Goal: Information Seeking & Learning: Learn about a topic

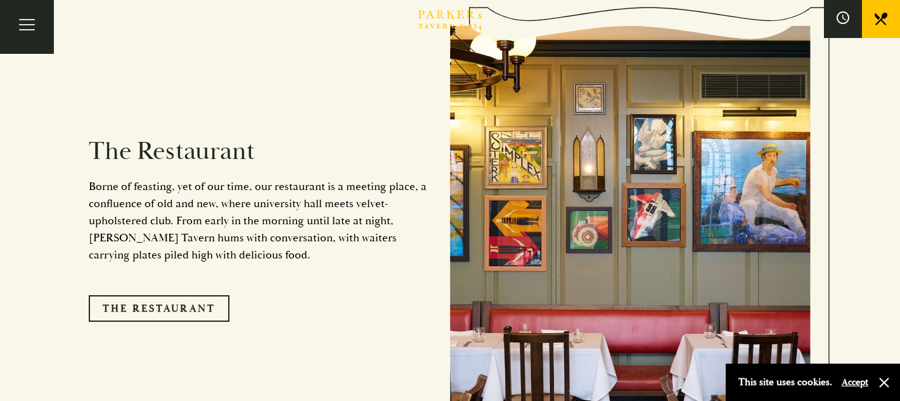
scroll to position [967, 0]
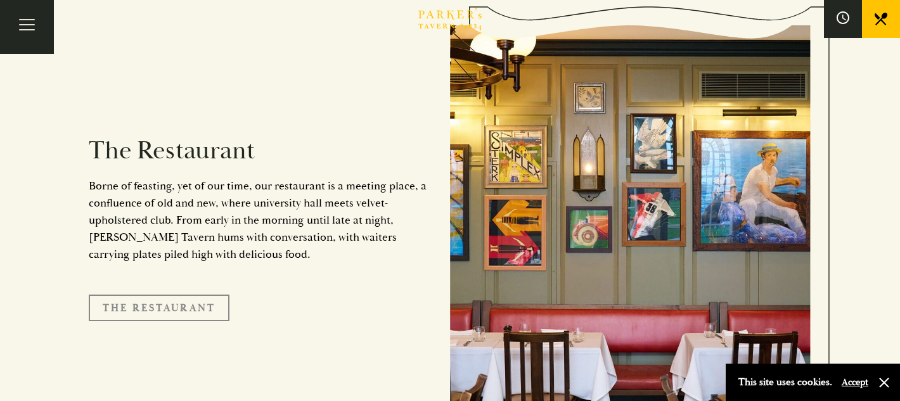
click at [152, 295] on link "The Restaurant" at bounding box center [159, 308] width 141 height 27
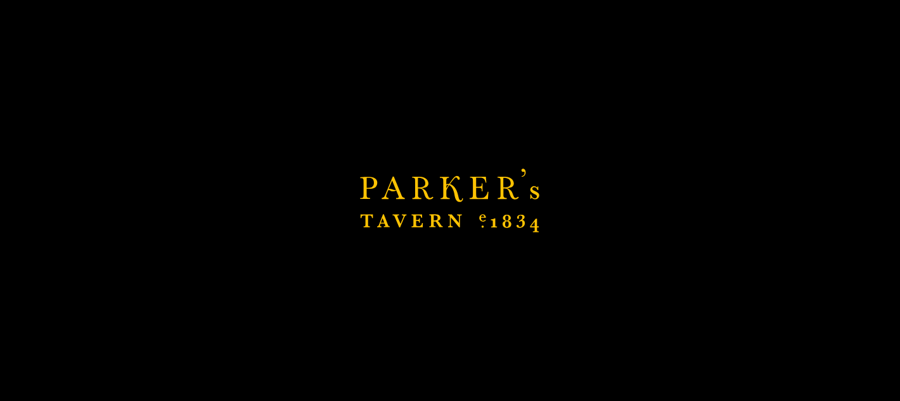
scroll to position [1218, 0]
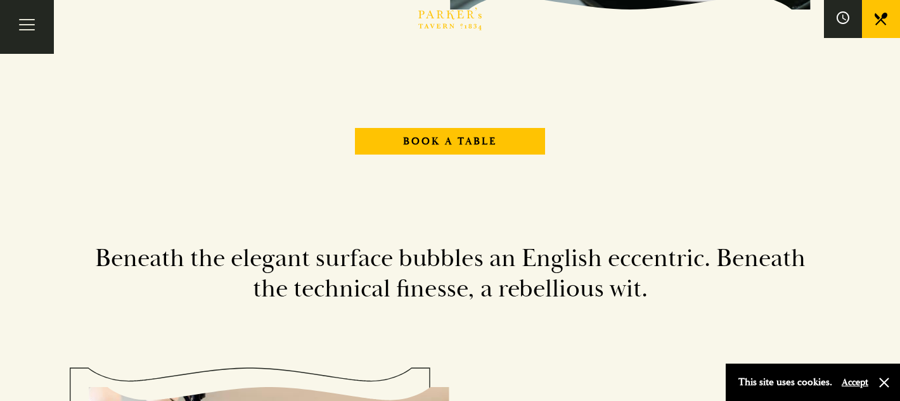
scroll to position [1513, 0]
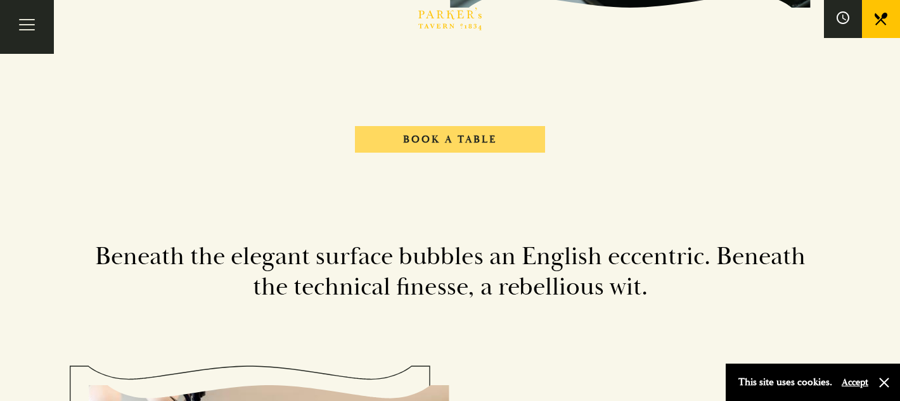
click at [447, 137] on link "Book A Table" at bounding box center [450, 139] width 190 height 27
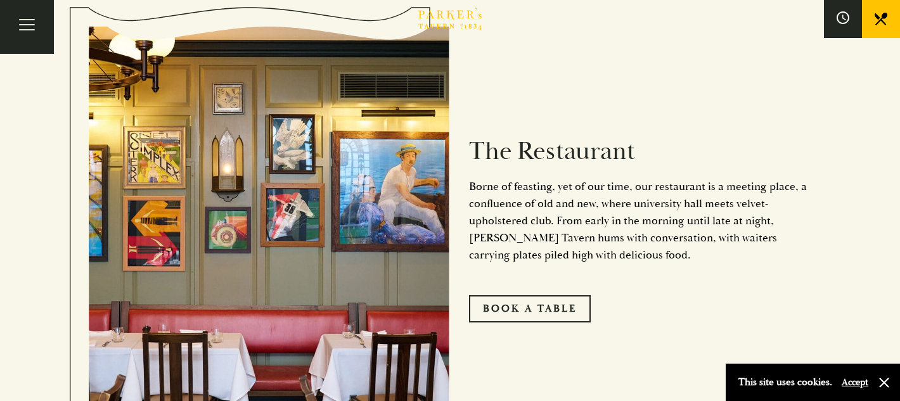
scroll to position [596, 0]
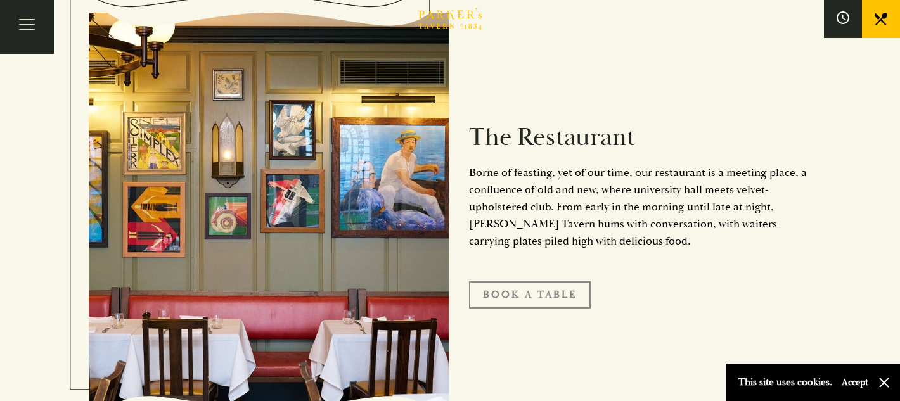
click at [487, 298] on link "Book A Table" at bounding box center [530, 294] width 122 height 27
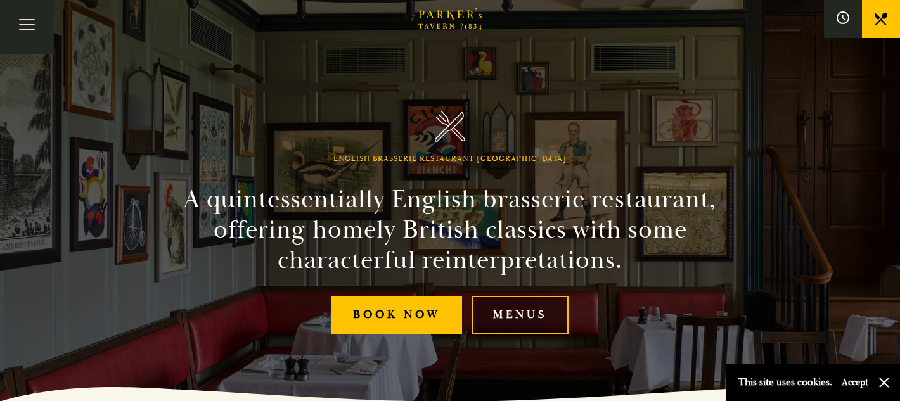
click at [518, 301] on link "Menus" at bounding box center [519, 315] width 97 height 39
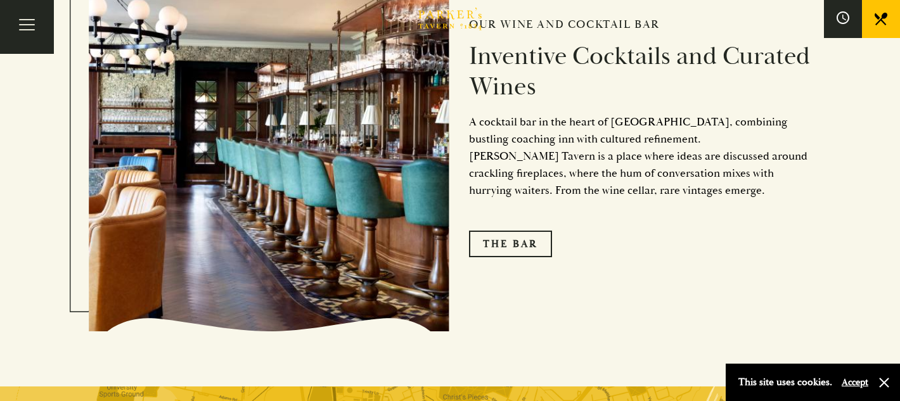
scroll to position [1961, 0]
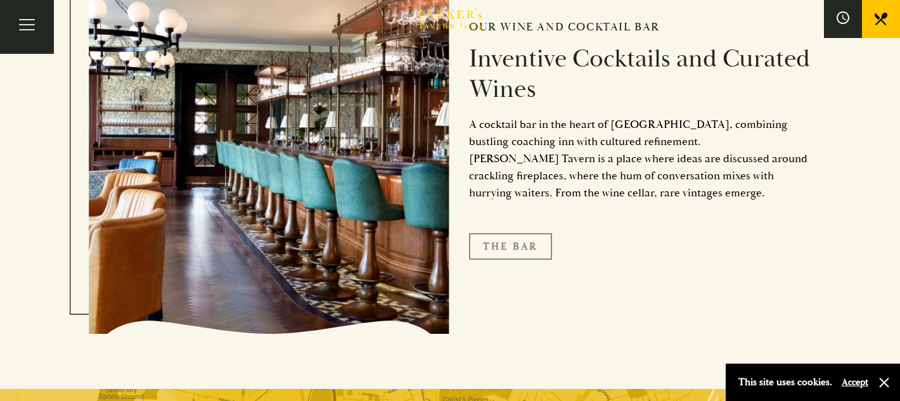
click at [506, 245] on link "The Bar" at bounding box center [510, 246] width 83 height 27
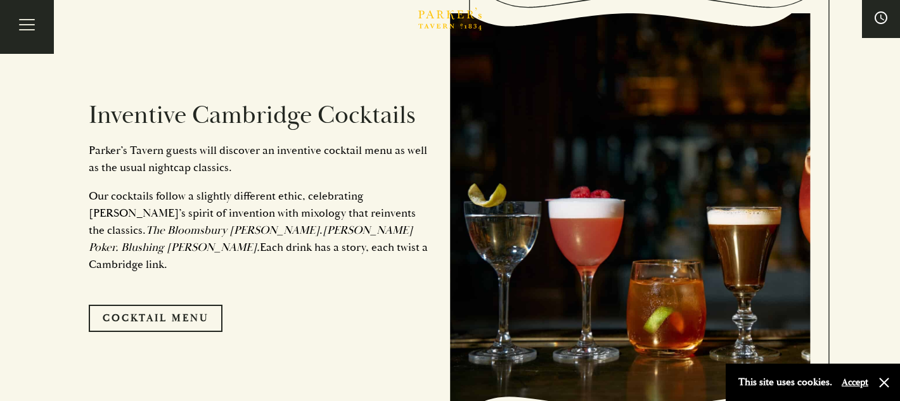
scroll to position [637, 0]
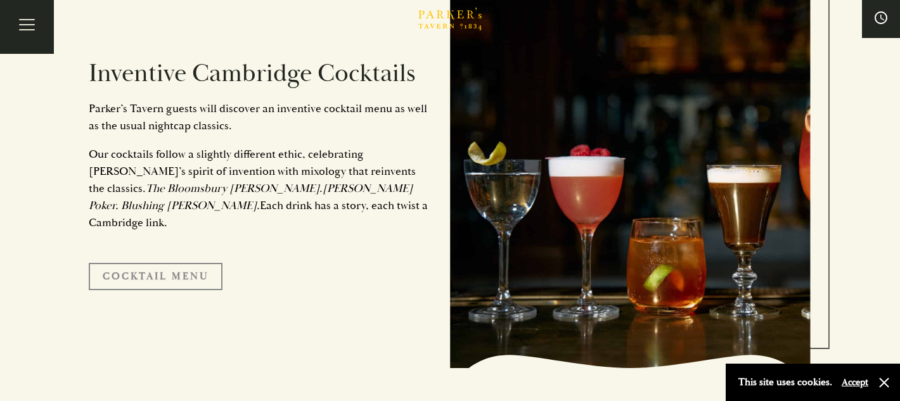
click at [155, 269] on link "Cocktail Menu" at bounding box center [156, 276] width 134 height 27
click at [847, 386] on button "Accept" at bounding box center [854, 382] width 27 height 12
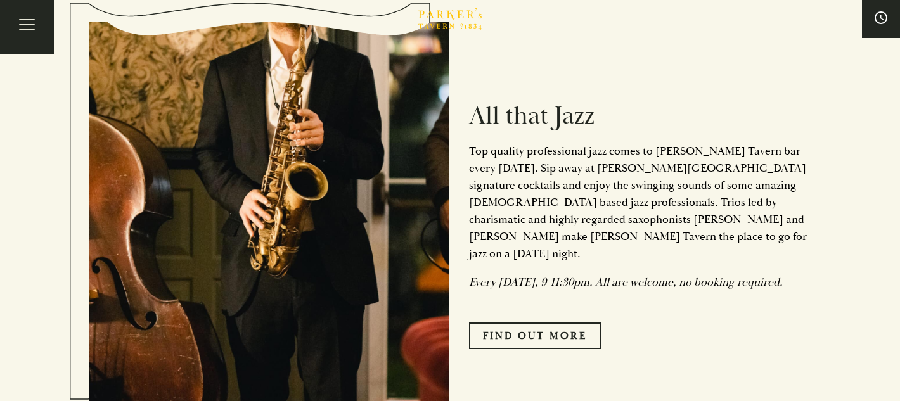
scroll to position [1241, 0]
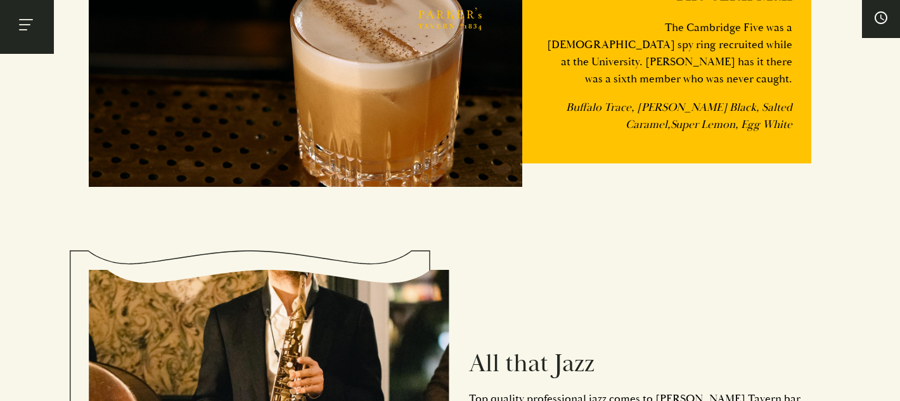
click at [23, 37] on button "Toggle navigation" at bounding box center [27, 27] width 54 height 54
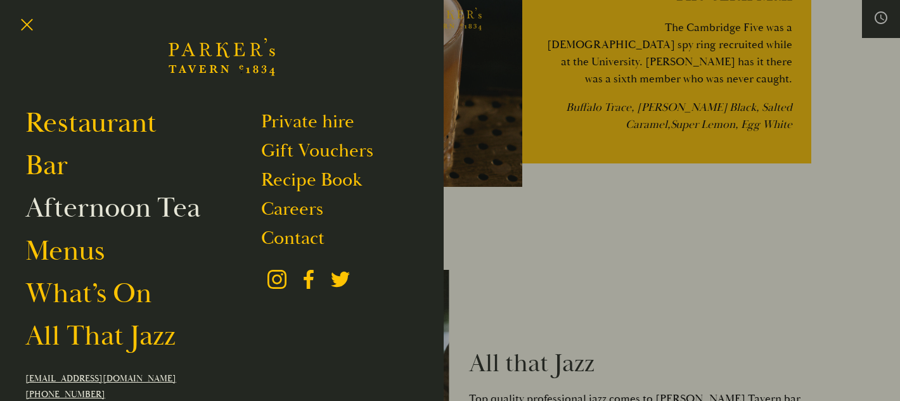
click at [52, 206] on link "Afternoon Tea" at bounding box center [112, 207] width 175 height 35
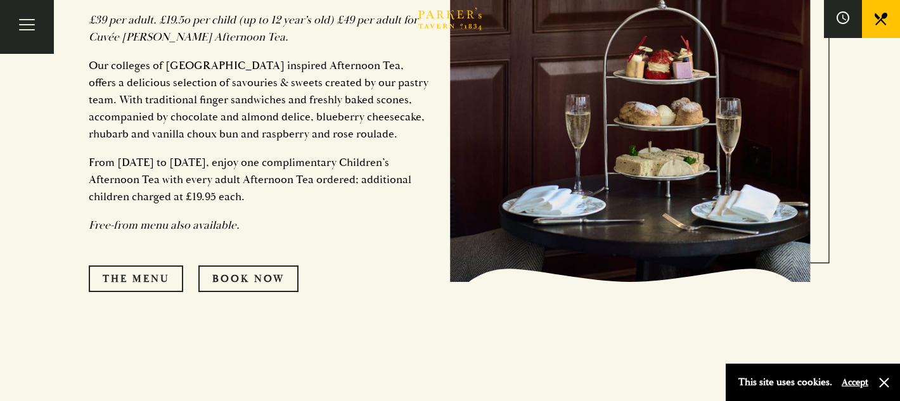
scroll to position [654, 0]
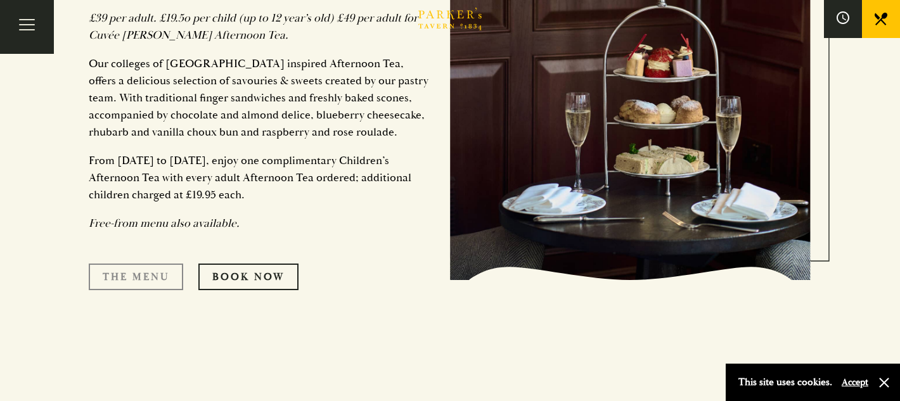
click at [154, 264] on link "The Menu" at bounding box center [136, 277] width 94 height 27
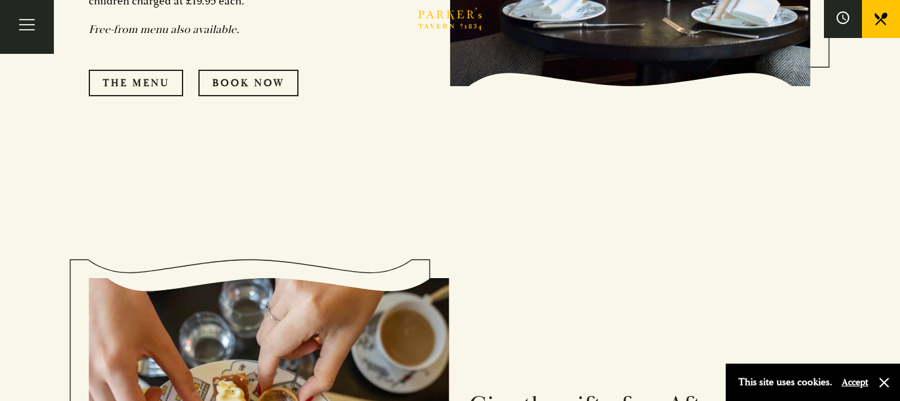
scroll to position [630, 0]
